Goal: Go to known website: Access a specific website the user already knows

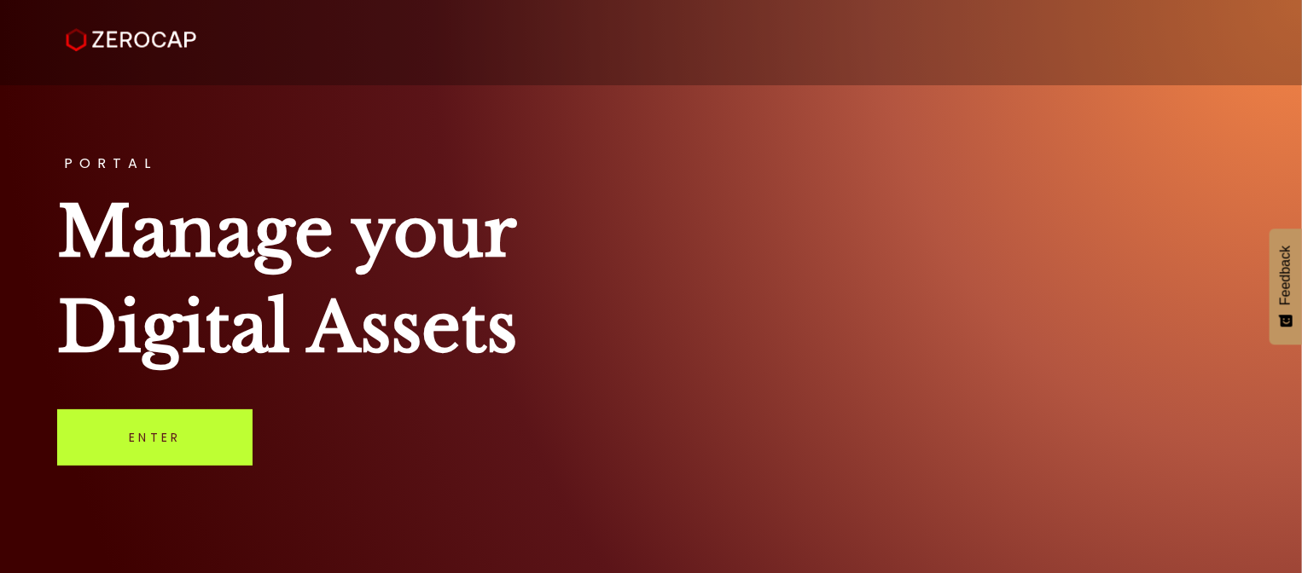
click at [155, 429] on link "Enter" at bounding box center [154, 437] width 195 height 56
